Goal: Information Seeking & Learning: Learn about a topic

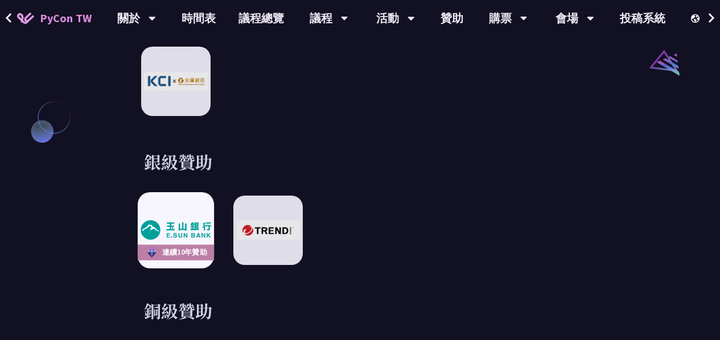
scroll to position [1423, 0]
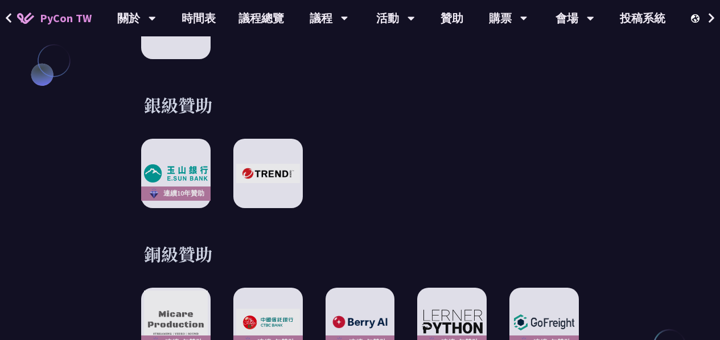
drag, startPoint x: 601, startPoint y: 142, endPoint x: 592, endPoint y: 138, distance: 10.3
click at [601, 142] on div "銀級贊助 連續[DATE]贊助" at bounding box center [360, 150] width 529 height 115
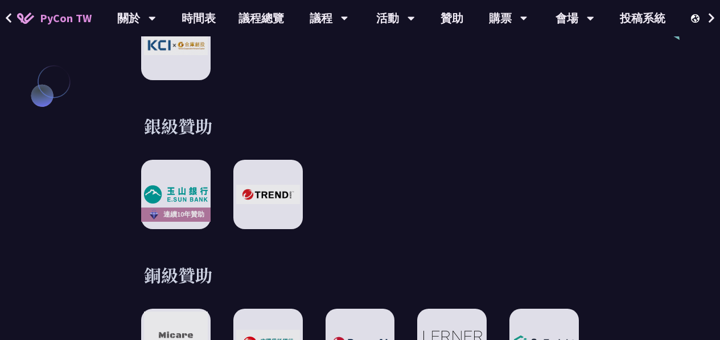
scroll to position [1401, 0]
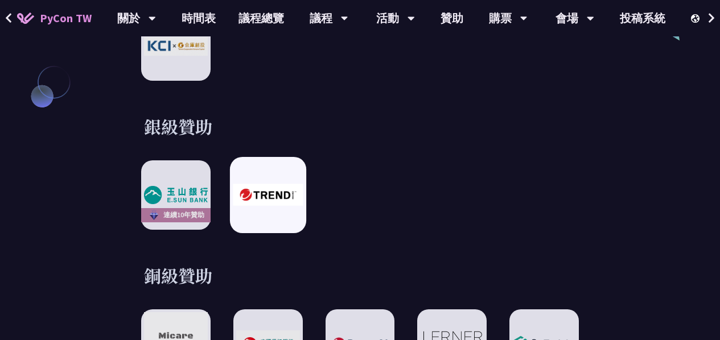
click at [266, 190] on img at bounding box center [268, 195] width 70 height 22
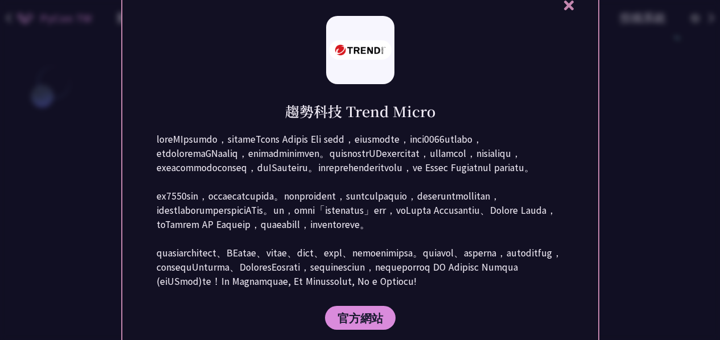
click at [99, 71] on div at bounding box center [360, 170] width 720 height 340
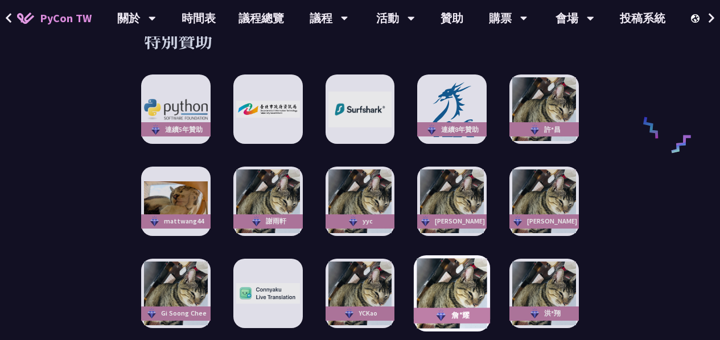
scroll to position [1856, 0]
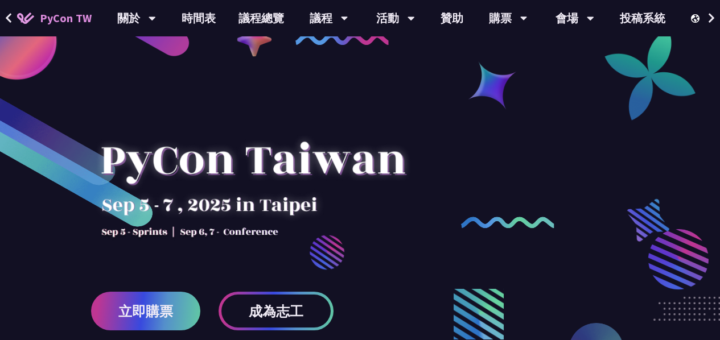
scroll to position [0, 0]
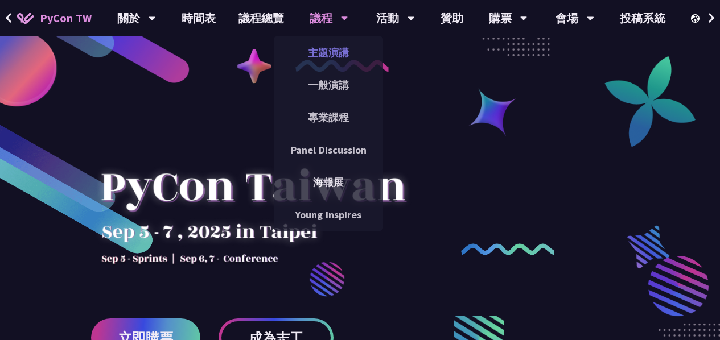
click at [336, 47] on link "主題演講" at bounding box center [328, 52] width 109 height 27
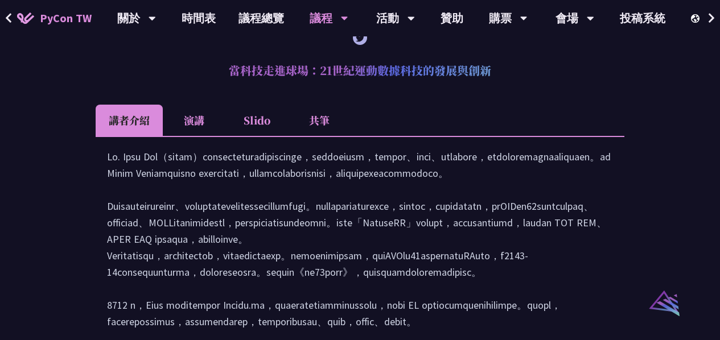
scroll to position [985, 0]
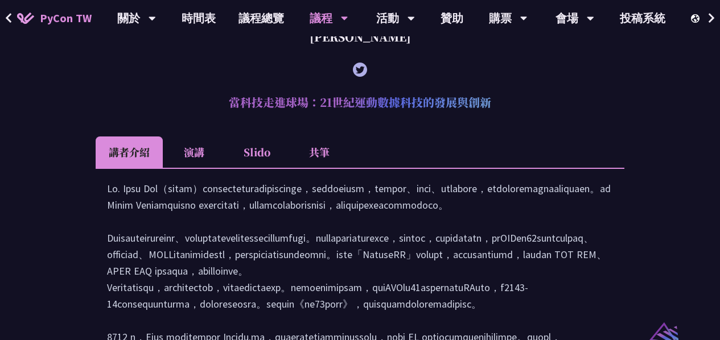
click at [215, 164] on li "演講" at bounding box center [194, 152] width 63 height 31
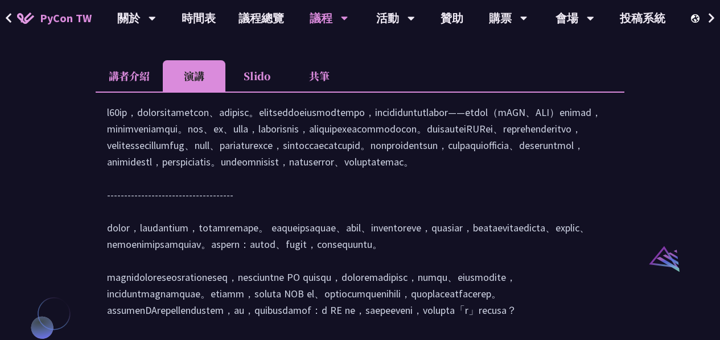
scroll to position [1042, 0]
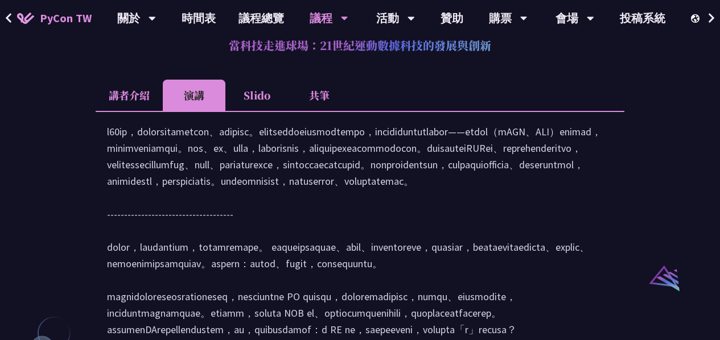
click at [143, 111] on li "講者介紹" at bounding box center [129, 95] width 67 height 31
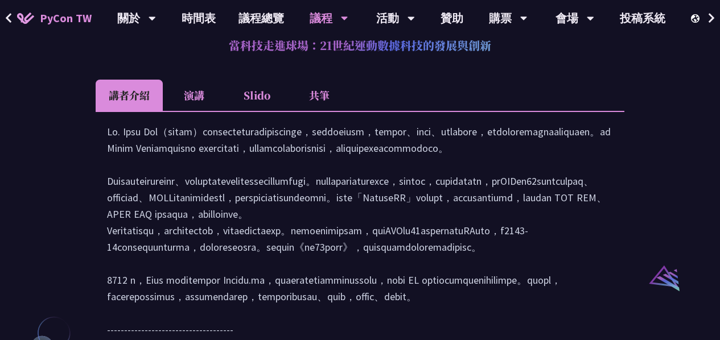
click at [252, 111] on li "Slido" at bounding box center [256, 95] width 63 height 31
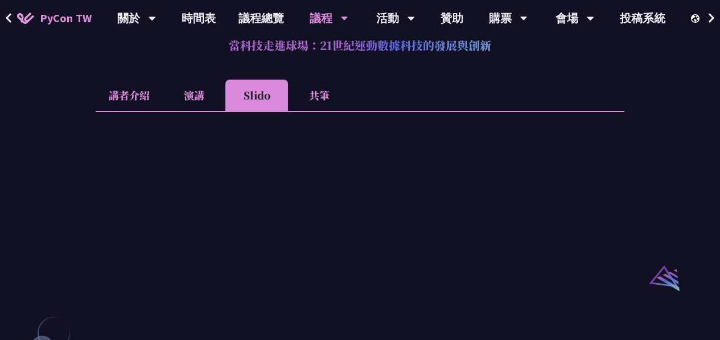
click at [149, 111] on li "講者介紹" at bounding box center [129, 95] width 67 height 31
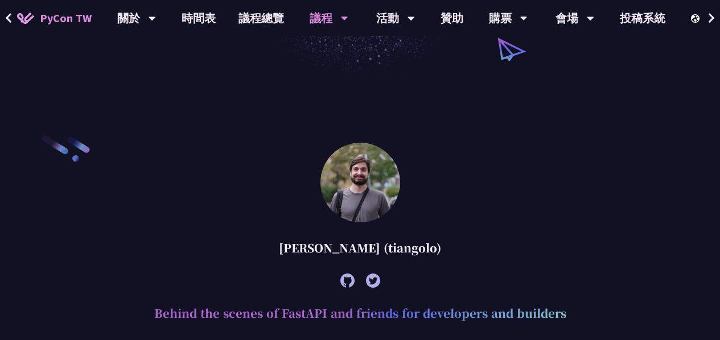
scroll to position [188, 0]
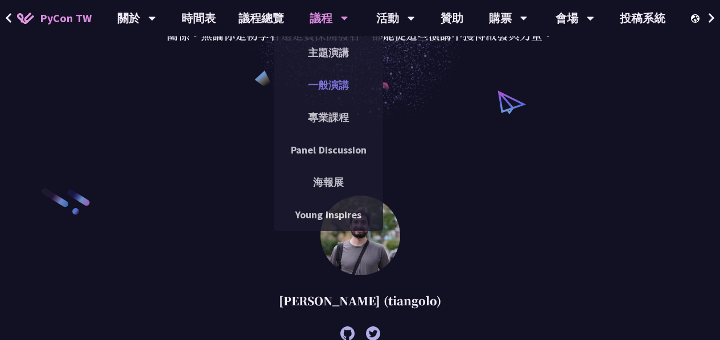
click at [318, 80] on link "一般演講" at bounding box center [328, 85] width 109 height 27
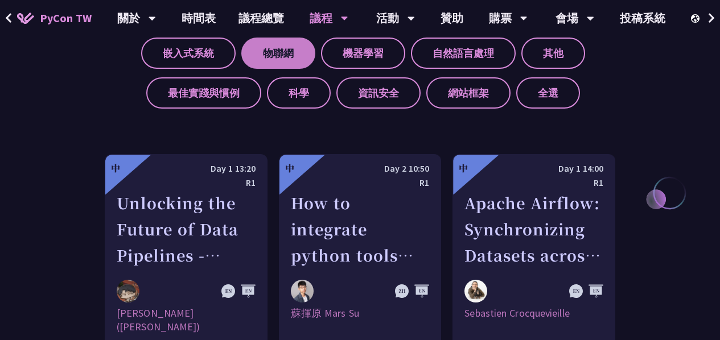
scroll to position [455, 0]
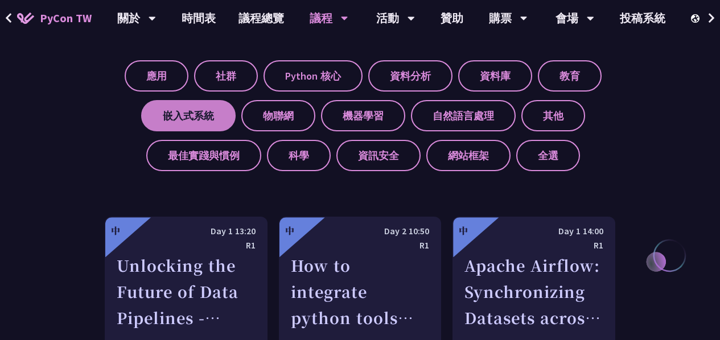
click at [229, 105] on label "嵌入式系統" at bounding box center [188, 115] width 94 height 31
click at [0, 0] on input "嵌入式系統" at bounding box center [0, 0] width 0 height 0
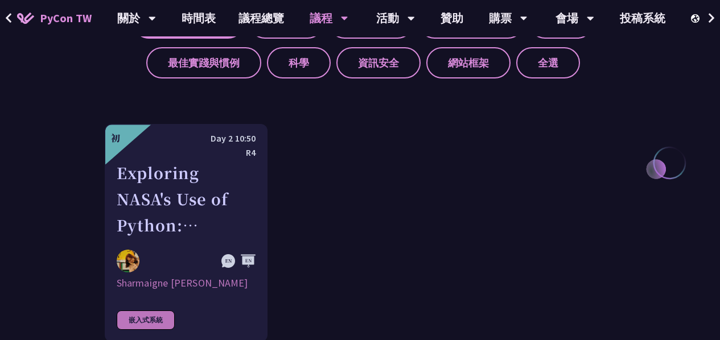
scroll to position [569, 0]
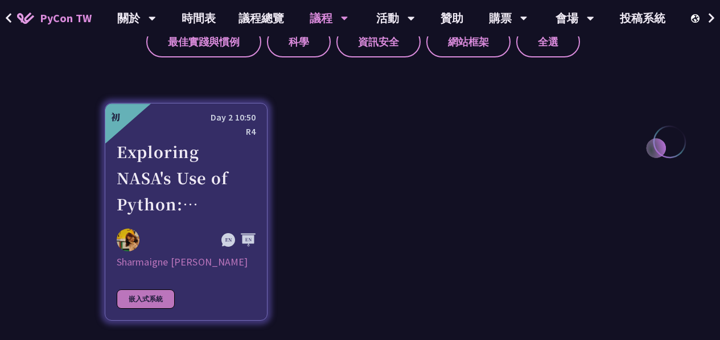
click at [222, 180] on div "Exploring NASA's Use of Python: Applications in Space Research and Data Analysis" at bounding box center [186, 178] width 139 height 79
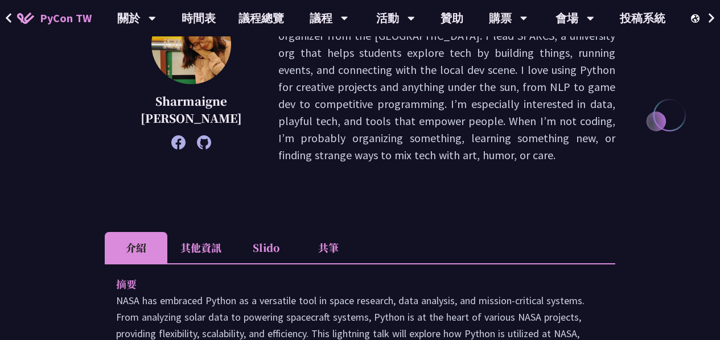
scroll to position [285, 0]
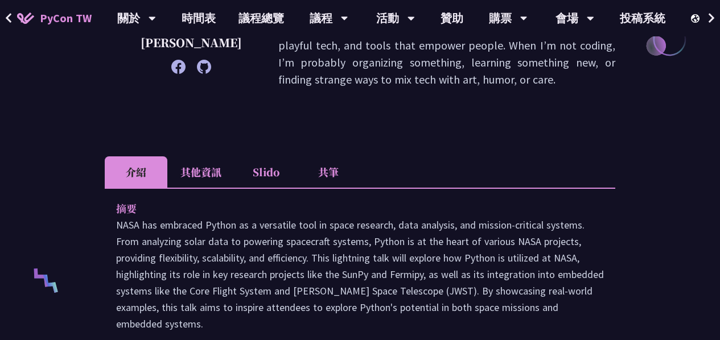
click at [220, 165] on li "其他資訊" at bounding box center [200, 171] width 67 height 31
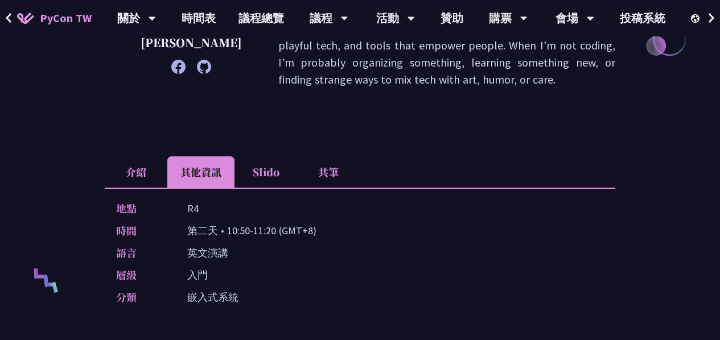
click at [153, 162] on li "介紹" at bounding box center [136, 171] width 63 height 31
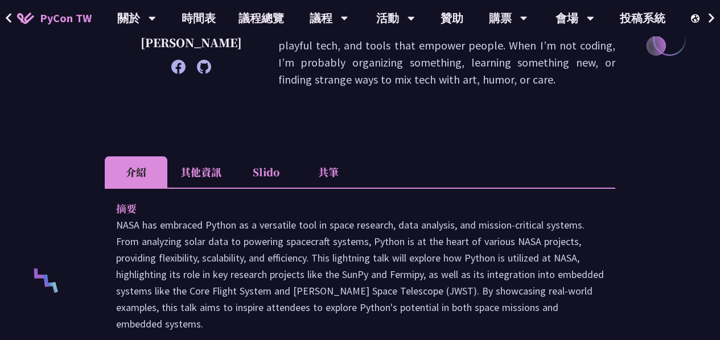
click at [193, 168] on li "其他資訊" at bounding box center [200, 171] width 67 height 31
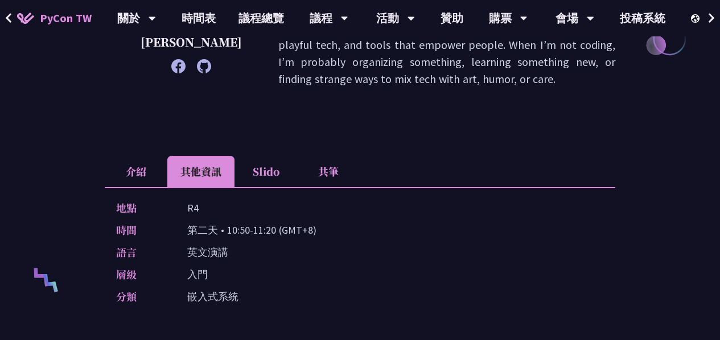
scroll to position [228, 0]
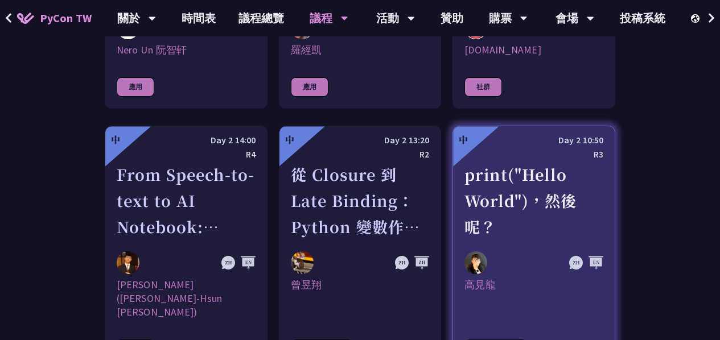
scroll to position [1081, 0]
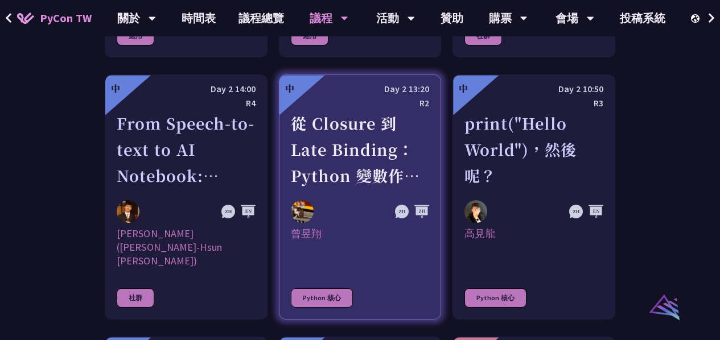
click at [353, 151] on div "從 Closure 到 Late Binding：Python 變數作用域與執行行為探討" at bounding box center [360, 149] width 139 height 79
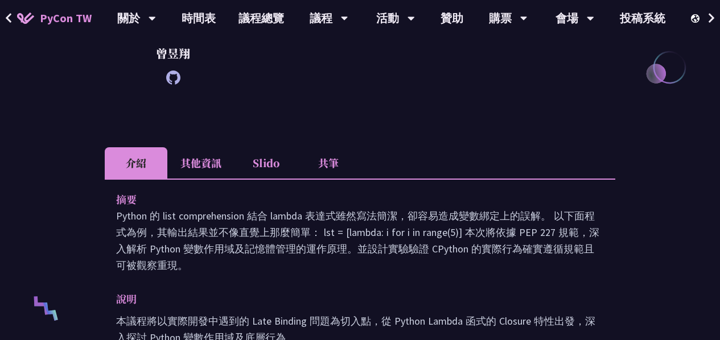
scroll to position [285, 0]
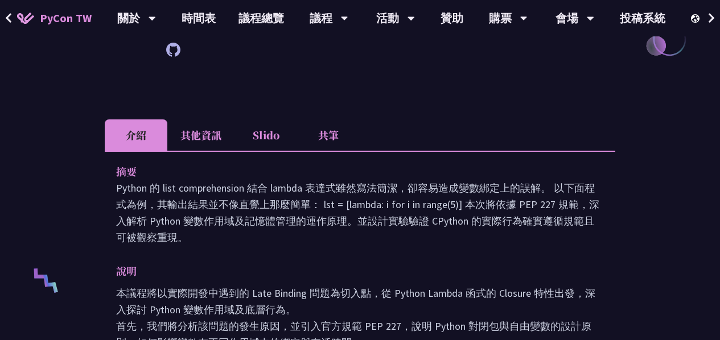
click at [203, 137] on li "其他資訊" at bounding box center [200, 134] width 67 height 31
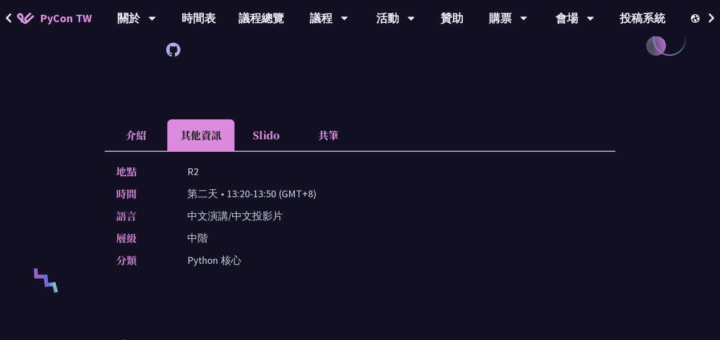
click at [263, 130] on li "Slido" at bounding box center [265, 134] width 63 height 31
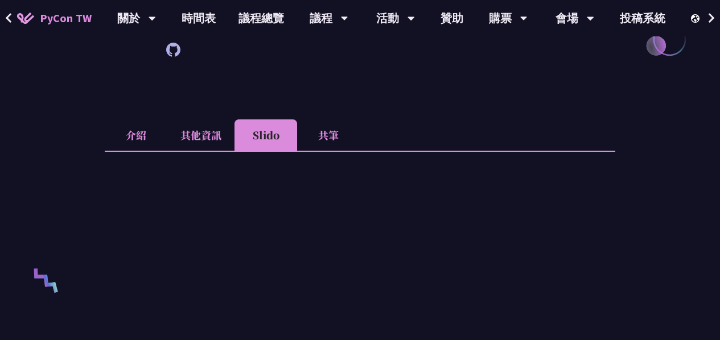
click at [148, 133] on li "介紹" at bounding box center [136, 134] width 63 height 31
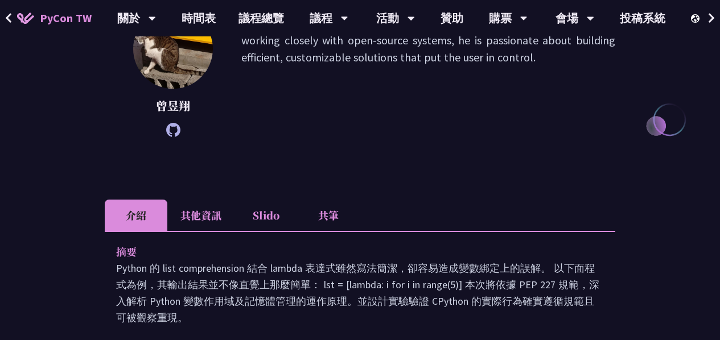
scroll to position [171, 0]
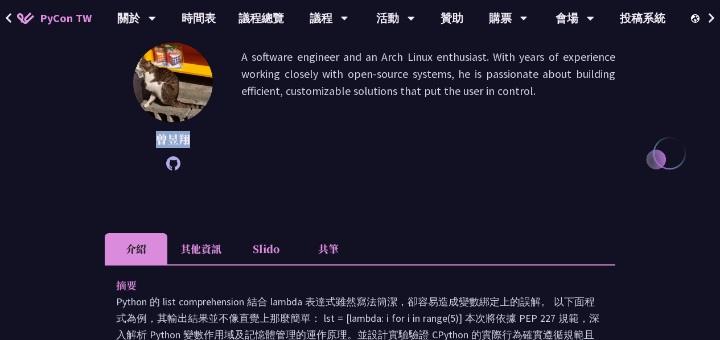
drag, startPoint x: 158, startPoint y: 140, endPoint x: 191, endPoint y: 140, distance: 32.4
click at [191, 140] on p "曾昱翔" at bounding box center [173, 139] width 80 height 17
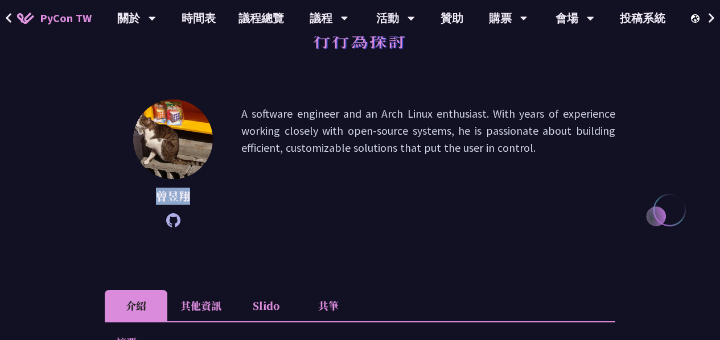
scroll to position [0, 0]
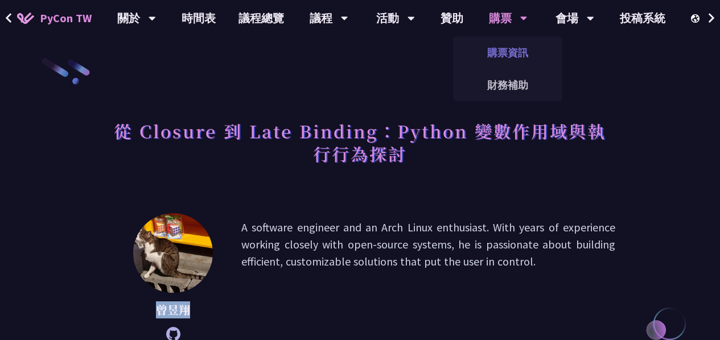
click at [504, 51] on link "購票資訊" at bounding box center [507, 52] width 109 height 27
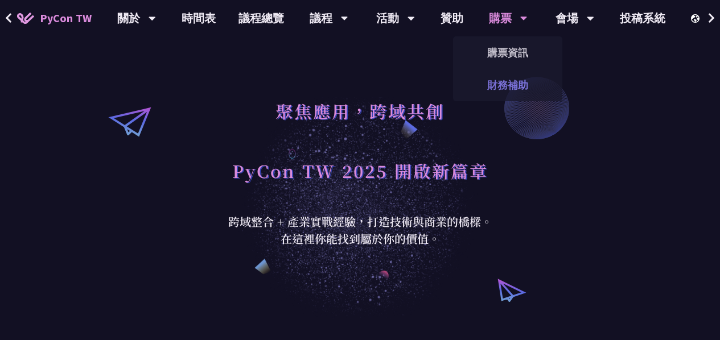
click at [510, 81] on link "財務補助" at bounding box center [507, 85] width 109 height 27
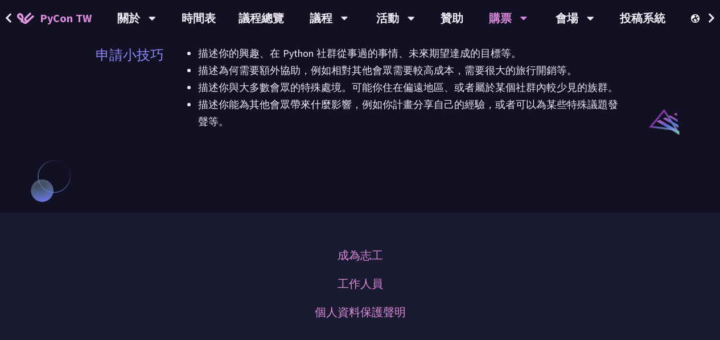
scroll to position [910, 0]
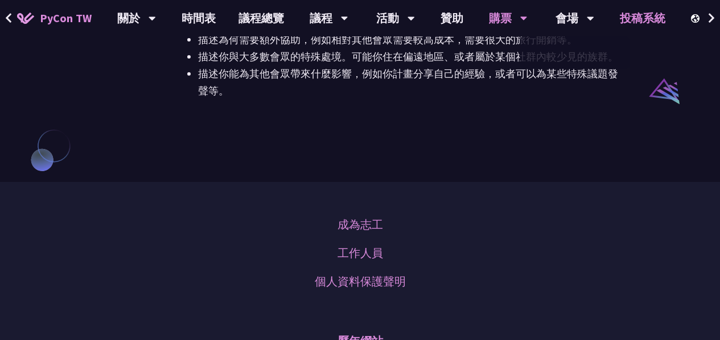
click at [642, 13] on link "投稿系統" at bounding box center [642, 18] width 68 height 36
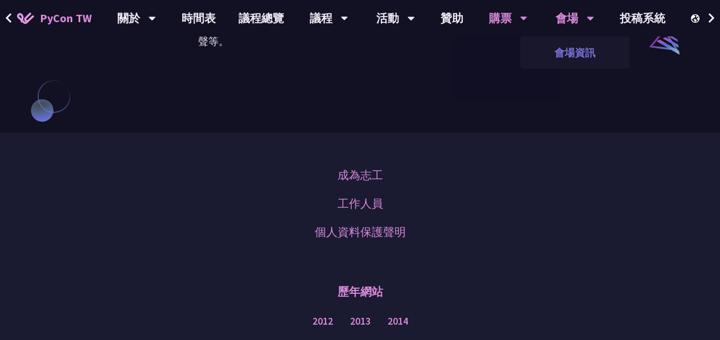
scroll to position [967, 0]
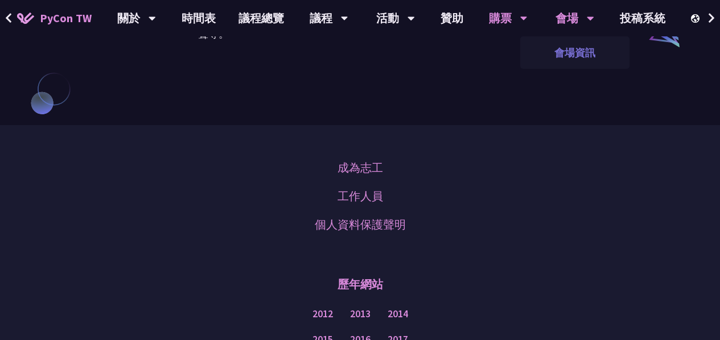
click at [578, 59] on link "會場資訊" at bounding box center [574, 52] width 109 height 27
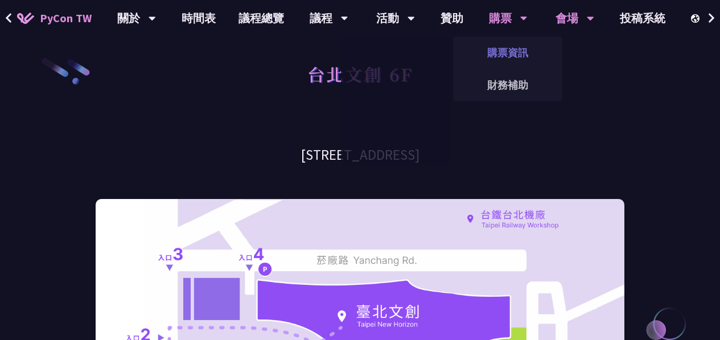
click at [514, 42] on link "購票資訊" at bounding box center [507, 52] width 109 height 27
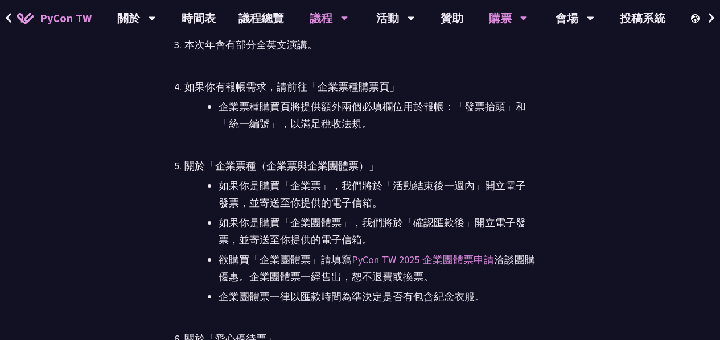
scroll to position [2838, 0]
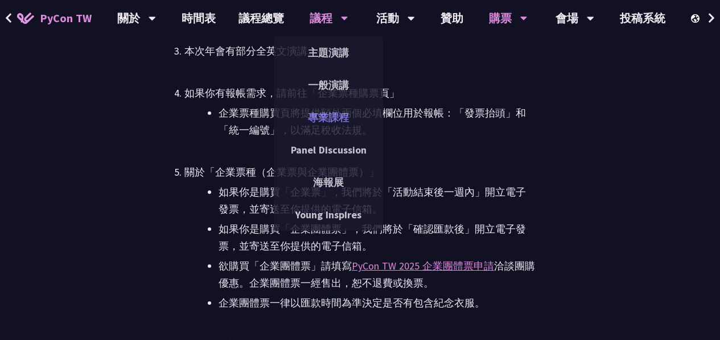
click at [324, 117] on link "專業課程" at bounding box center [328, 117] width 109 height 27
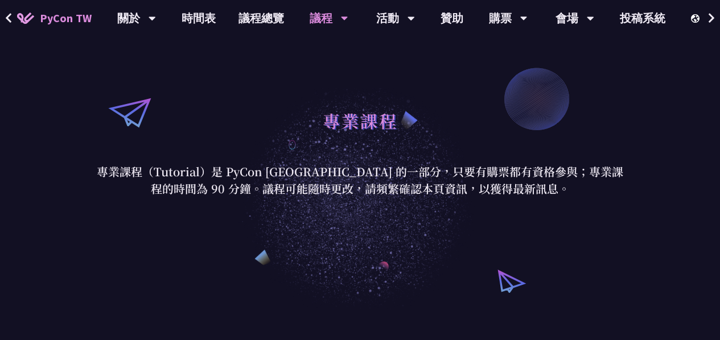
scroll to position [57, 0]
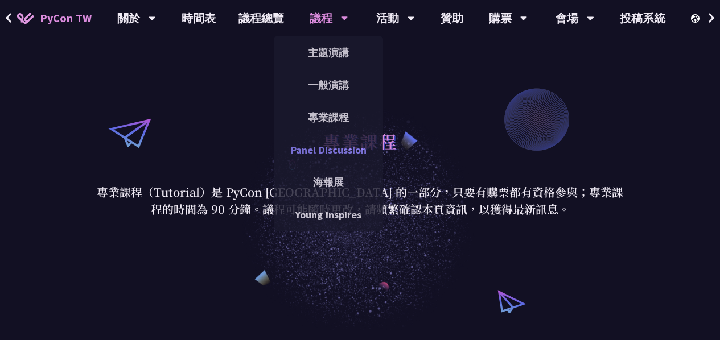
click at [322, 149] on link "Panel Discussion" at bounding box center [328, 150] width 109 height 27
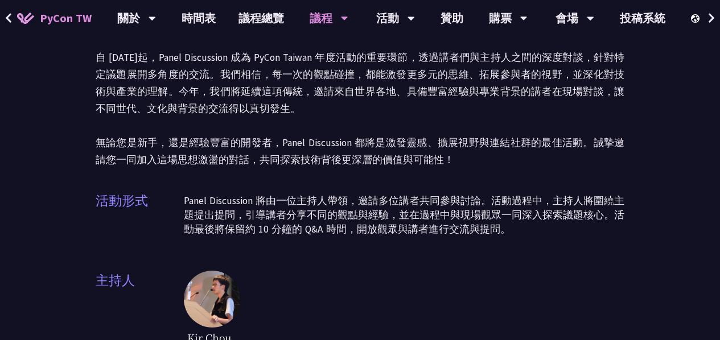
scroll to position [57, 0]
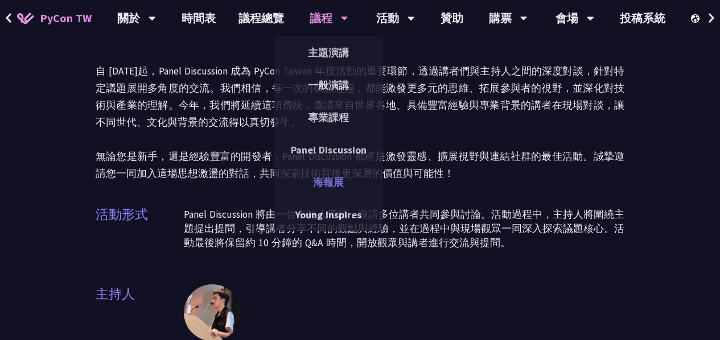
click at [326, 173] on link "海報展" at bounding box center [328, 182] width 109 height 27
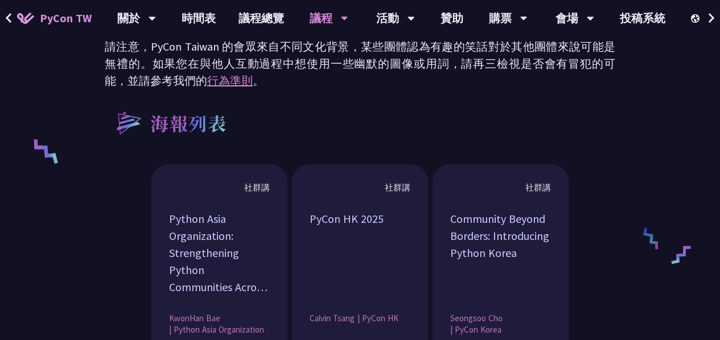
scroll to position [797, 0]
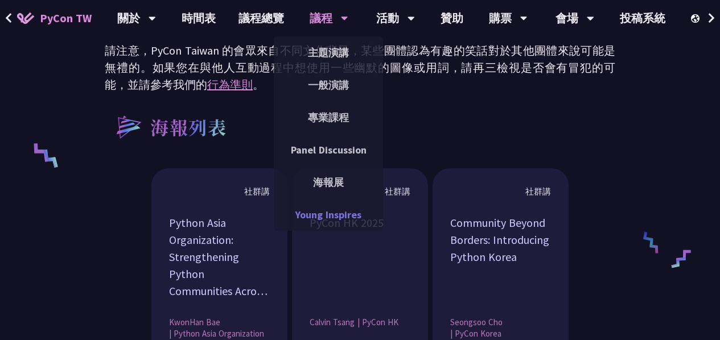
click at [331, 210] on link "Young Inspires" at bounding box center [328, 214] width 109 height 27
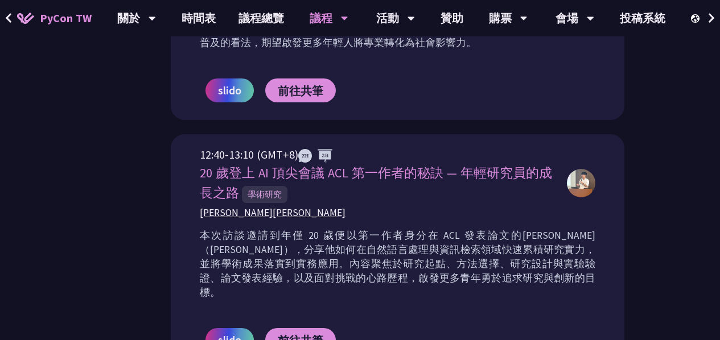
scroll to position [569, 0]
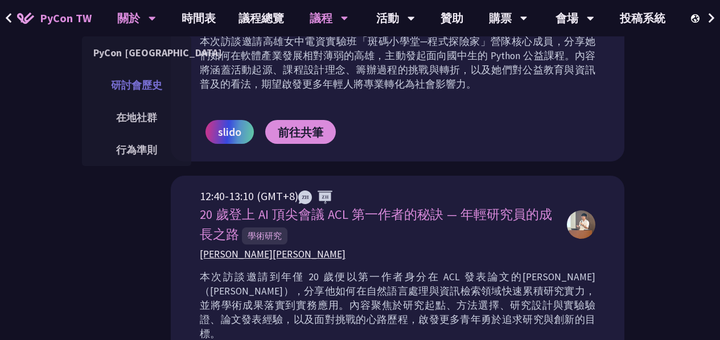
click at [153, 84] on link "研討會歷史" at bounding box center [136, 85] width 109 height 27
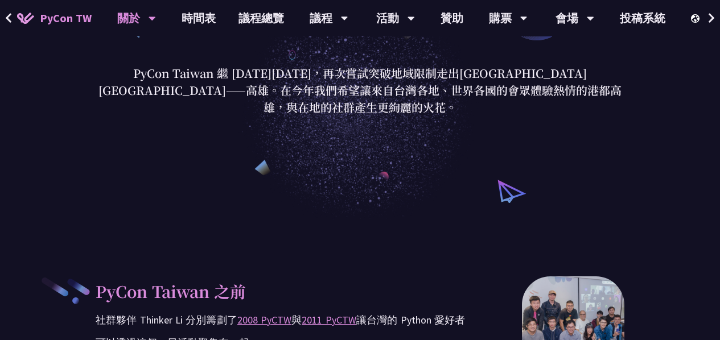
scroll to position [114, 0]
